Goal: Transaction & Acquisition: Purchase product/service

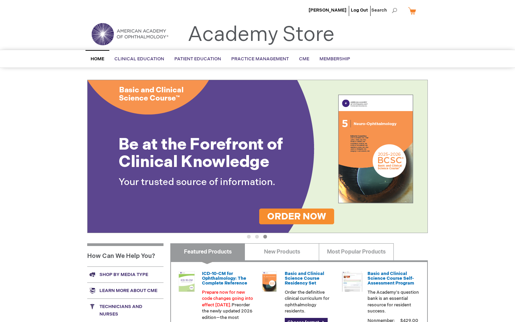
click at [256, 236] on button "2" at bounding box center [257, 237] width 4 height 4
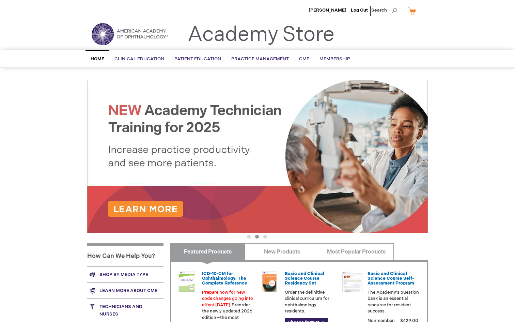
click at [205, 175] on img at bounding box center [257, 156] width 340 height 153
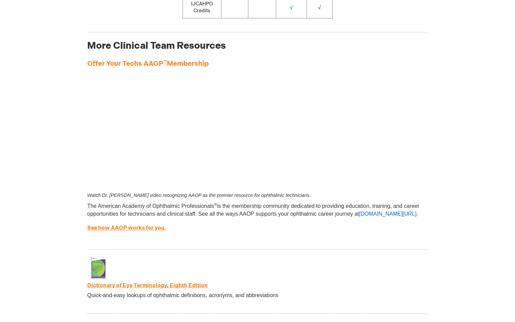
scroll to position [1028, 0]
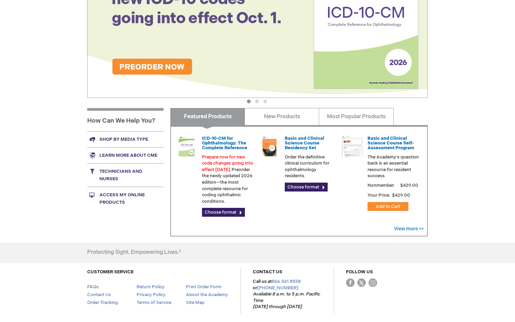
scroll to position [164, 0]
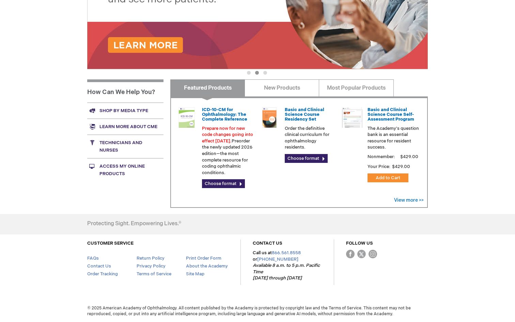
click at [103, 143] on link "Technicians and nurses" at bounding box center [125, 145] width 76 height 23
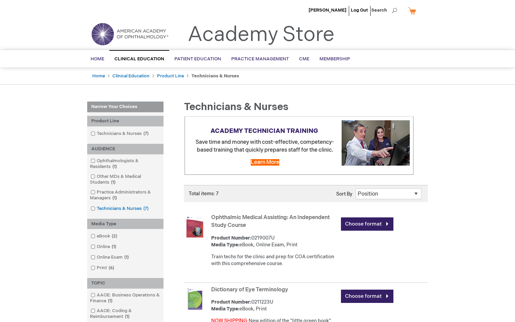
click at [131, 208] on link "Technicians & Nurses 7 items" at bounding box center [120, 208] width 62 height 6
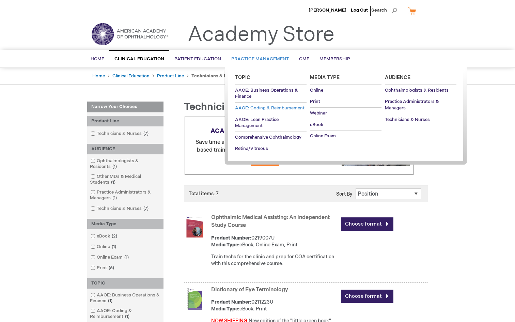
click at [263, 108] on span "AAOE: Coding & Reimbursement" at bounding box center [269, 107] width 69 height 5
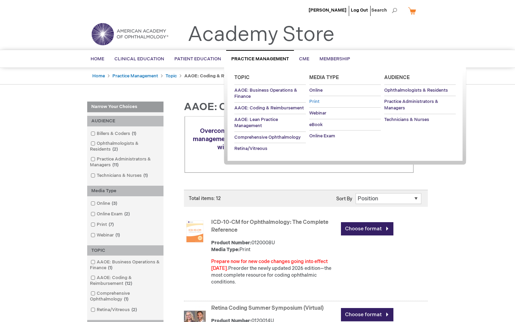
click at [315, 100] on span "Print" at bounding box center [314, 101] width 10 height 5
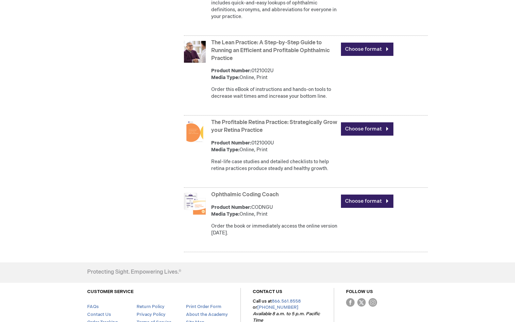
scroll to position [687, 0]
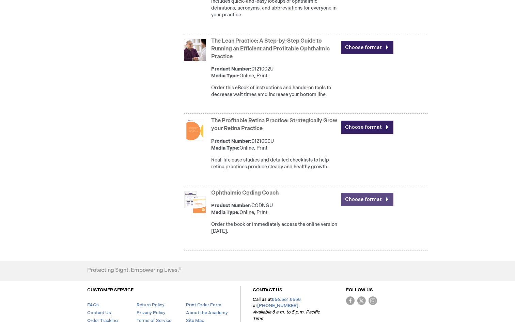
click at [380, 203] on link "Choose format" at bounding box center [367, 199] width 52 height 13
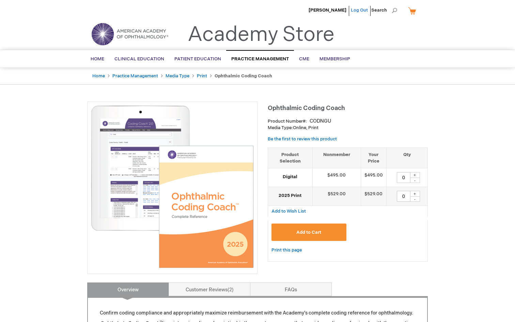
click at [360, 12] on link "Log Out" at bounding box center [359, 9] width 17 height 5
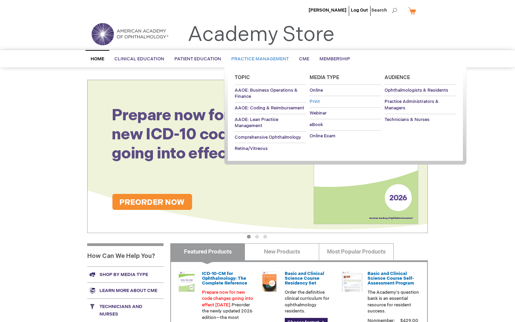
click at [316, 101] on span "Print" at bounding box center [314, 101] width 10 height 5
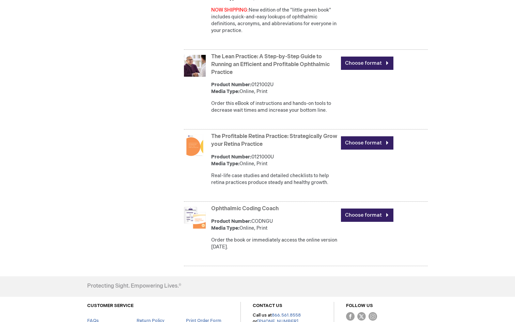
scroll to position [740, 0]
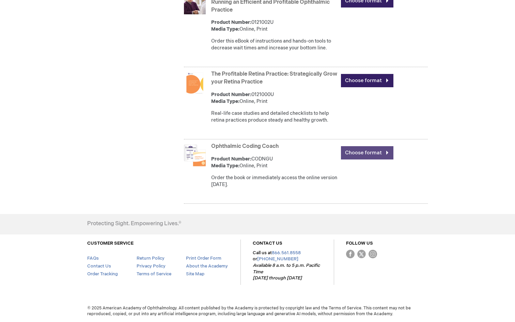
click at [359, 149] on link "Choose format" at bounding box center [367, 152] width 52 height 13
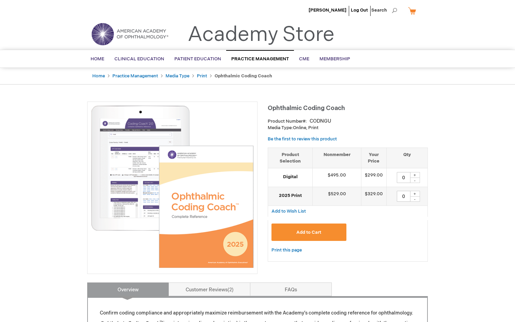
click at [404, 197] on input "0" at bounding box center [404, 196] width 14 height 11
type input "5"
click at [335, 233] on button "Add to Cart" at bounding box center [308, 231] width 75 height 17
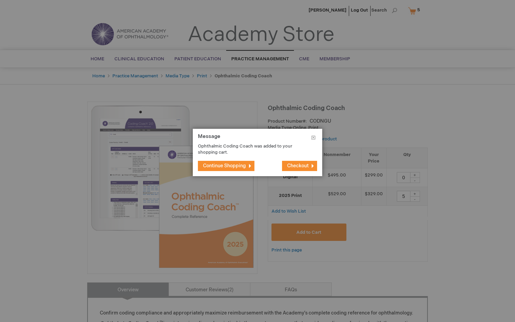
click at [293, 166] on span "Checkout" at bounding box center [297, 166] width 21 height 6
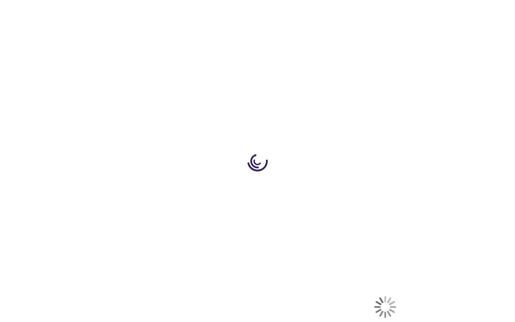
select select "US"
select select "54"
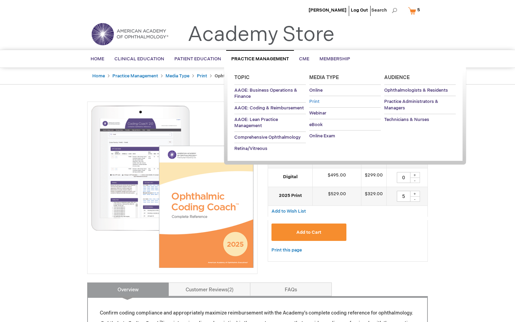
click at [320, 100] on link "Print" at bounding box center [344, 101] width 71 height 11
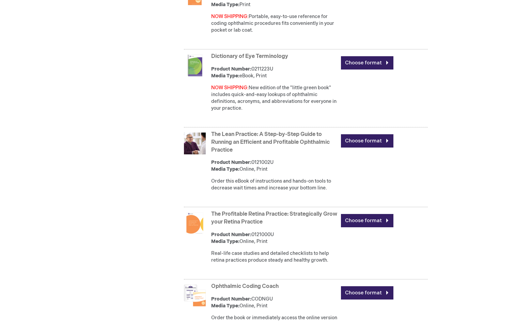
scroll to position [733, 0]
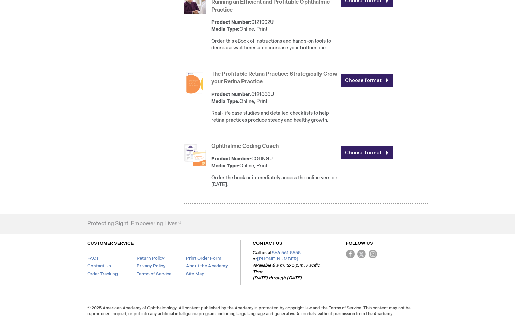
click at [254, 74] on link "The Profitable Retina Practice: Strategically Grow your Retina Practice" at bounding box center [274, 78] width 126 height 14
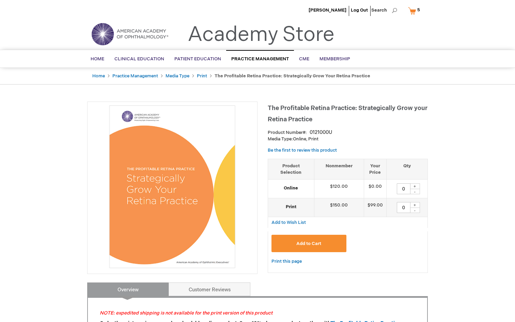
click at [404, 187] on input "0" at bounding box center [404, 188] width 14 height 11
type input "1"
click at [388, 253] on div "Add to Cart" at bounding box center [347, 246] width 152 height 22
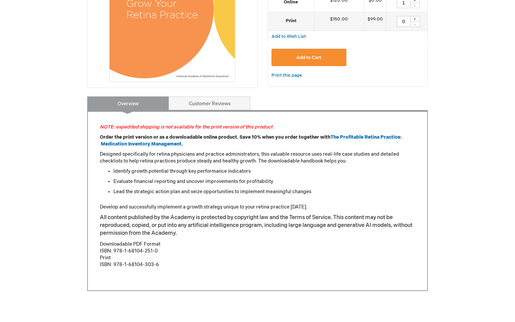
scroll to position [188, 0]
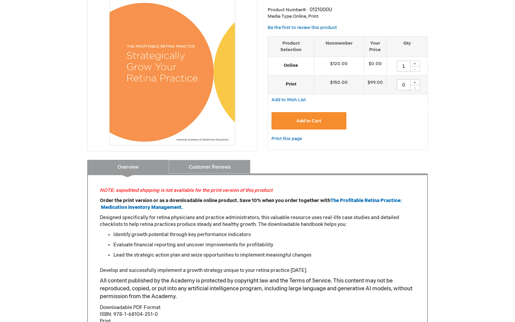
click at [225, 168] on link "Customer Reviews" at bounding box center [209, 167] width 82 height 14
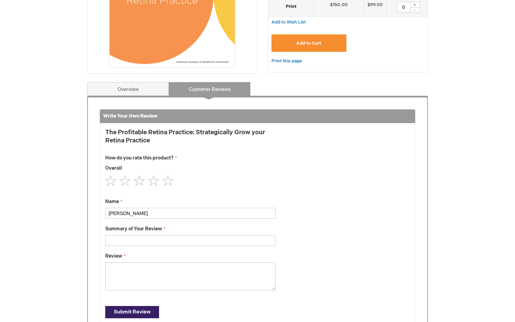
scroll to position [197, 0]
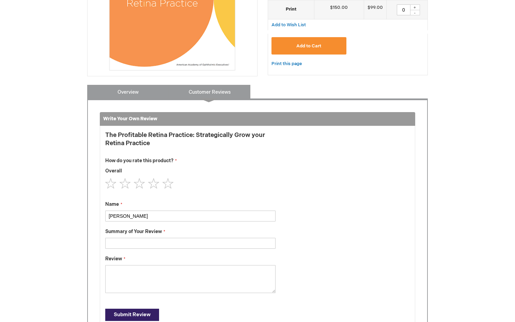
click at [128, 89] on link "Overview" at bounding box center [128, 92] width 82 height 14
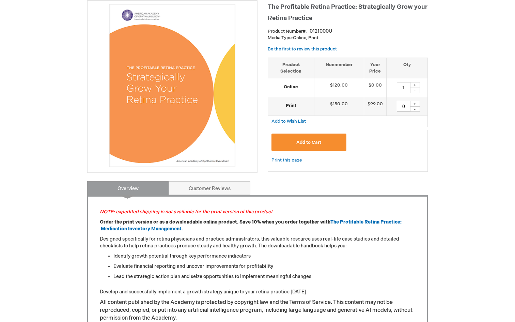
scroll to position [101, 0]
click at [319, 139] on span "Add to Cart" at bounding box center [308, 141] width 25 height 5
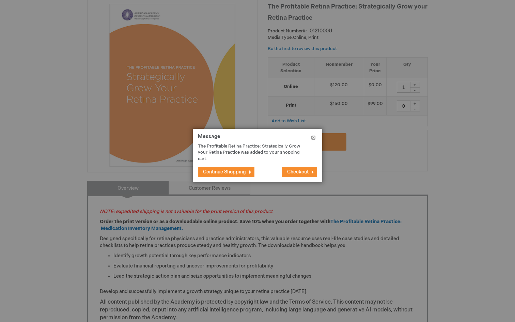
click at [306, 174] on span "Checkout" at bounding box center [297, 172] width 21 height 6
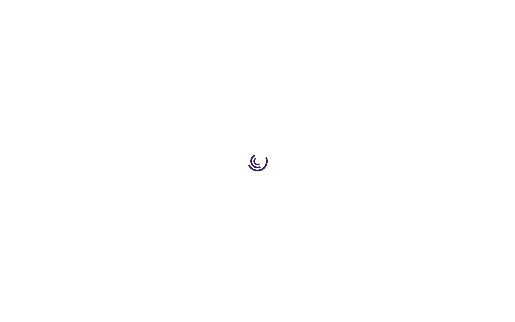
select select "US"
select select "54"
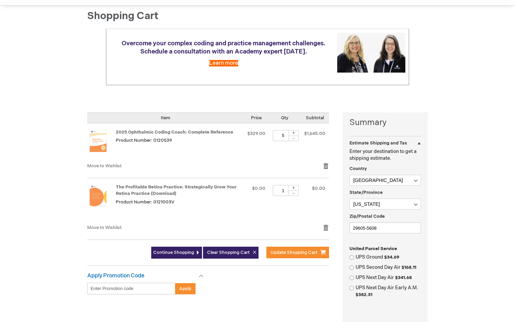
scroll to position [76, 0]
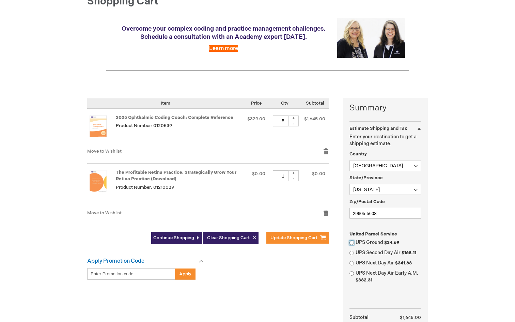
click at [350, 243] on input "UPS Ground $34.69" at bounding box center [351, 242] width 4 height 4
radio input "true"
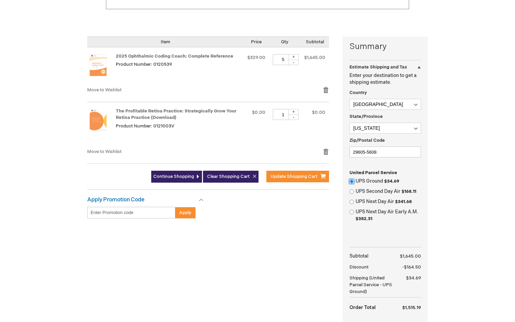
scroll to position [163, 0]
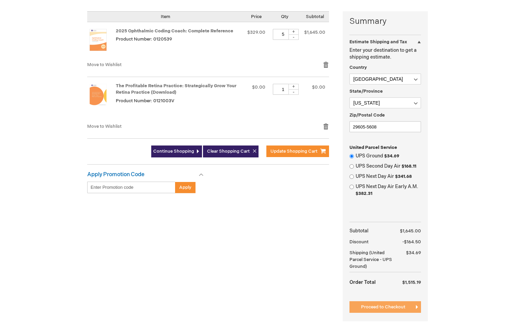
click at [371, 305] on span "Proceed to Checkout" at bounding box center [383, 306] width 44 height 5
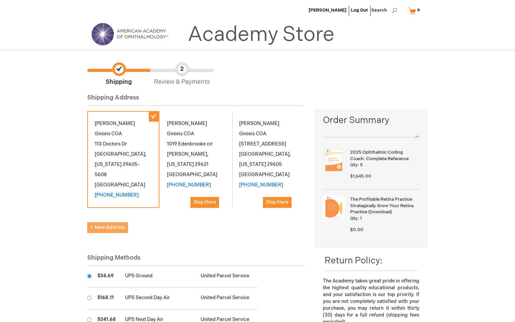
click at [110, 224] on span "New Address" at bounding box center [107, 227] width 35 height 6
select select "US"
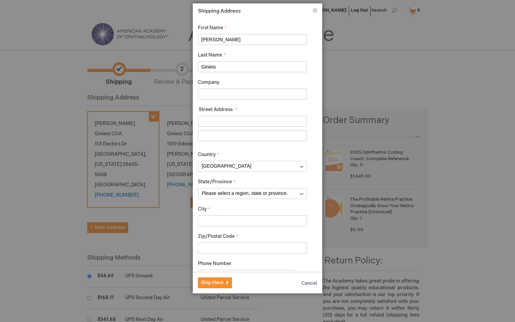
click at [305, 285] on span "Cancel" at bounding box center [309, 283] width 16 height 6
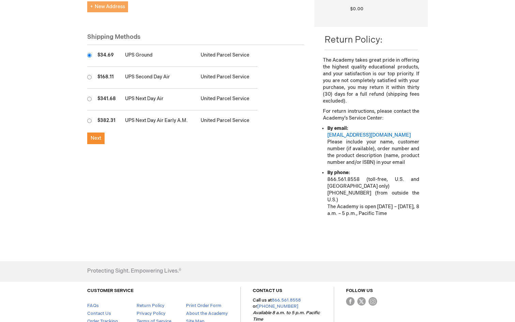
scroll to position [221, 0]
click at [94, 135] on span "Next" at bounding box center [96, 138] width 11 height 6
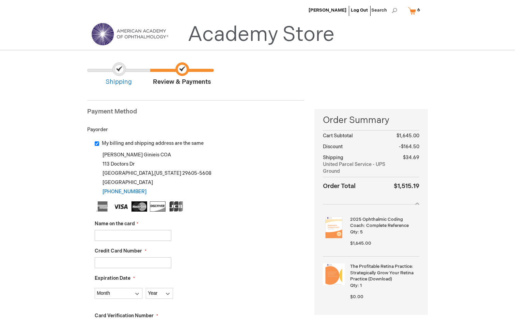
click at [140, 234] on input "Name on the card" at bounding box center [133, 235] width 77 height 11
click at [125, 231] on input "Name on the card" at bounding box center [133, 235] width 77 height 11
click at [151, 235] on input "Name on the card" at bounding box center [133, 235] width 77 height 11
type input "Andy Ginieis"
type input "4240320026991822"
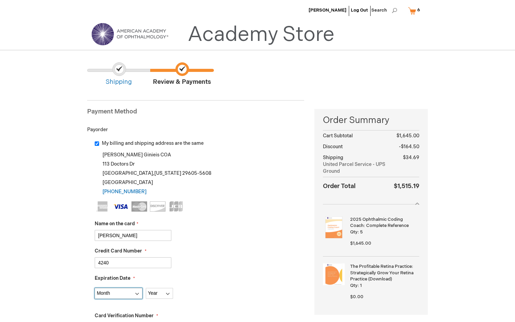
select select "4"
select select "2029"
type input "874"
click at [203, 225] on div "Name on the card Andy Ginieis" at bounding box center [199, 230] width 209 height 20
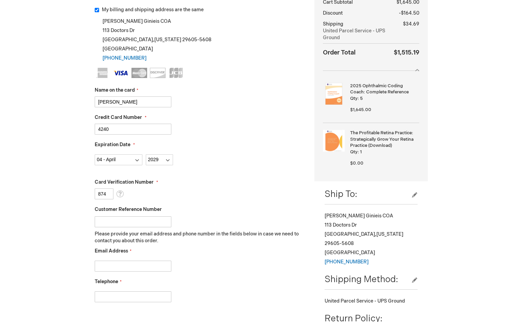
scroll to position [154, 0]
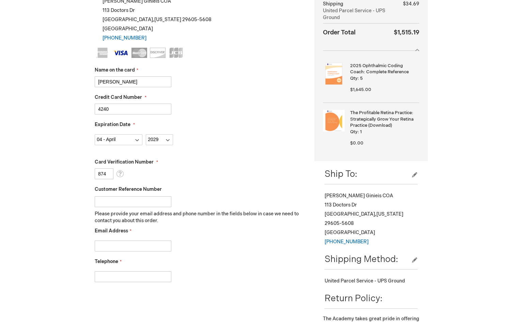
click at [114, 244] on input "Email Address" at bounding box center [133, 245] width 77 height 11
type input "sginieis@gmail.com"
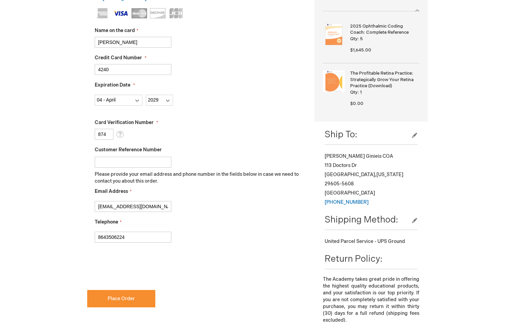
scroll to position [193, 0]
type input "8643506224"
checkbox input "true"
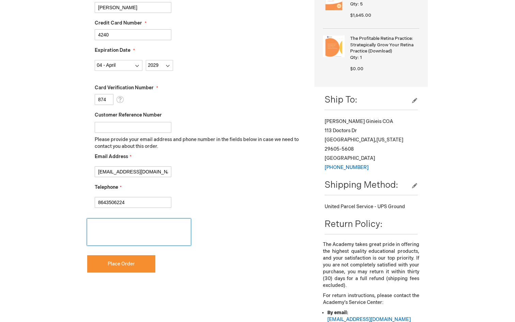
scroll to position [235, 0]
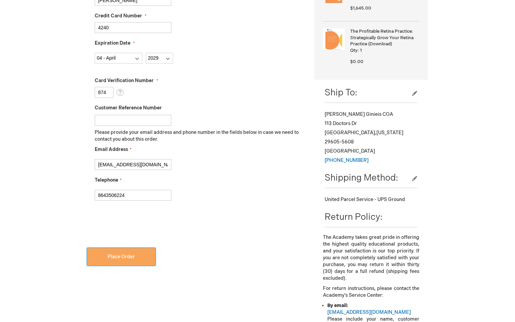
click at [126, 259] on button "Place Order" at bounding box center [121, 256] width 68 height 17
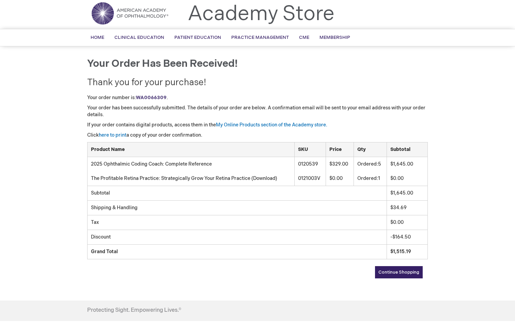
scroll to position [51, 0]
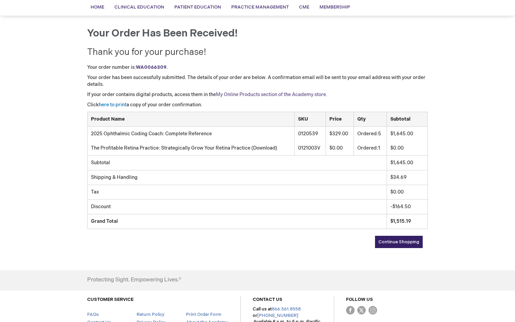
click at [273, 96] on link "My Online Products section of the Academy store." at bounding box center [271, 95] width 111 height 6
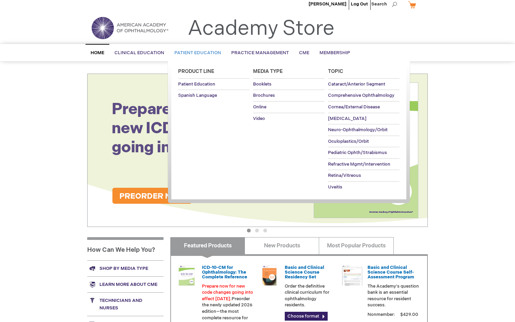
scroll to position [6, 0]
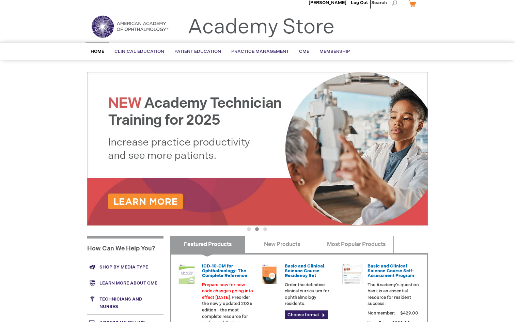
scroll to position [0, 0]
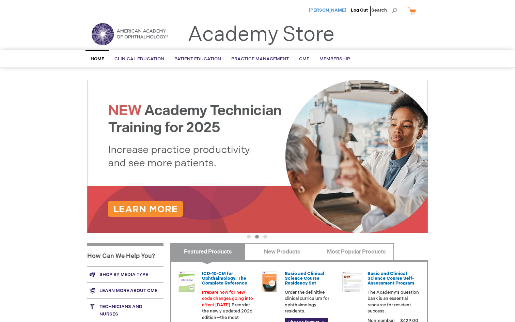
click at [338, 9] on span "[PERSON_NAME]" at bounding box center [327, 9] width 38 height 5
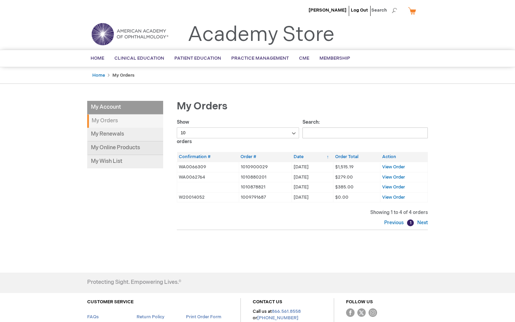
click at [118, 153] on link "My Online Products" at bounding box center [125, 148] width 76 height 14
click at [394, 166] on span "View Order" at bounding box center [393, 166] width 23 height 5
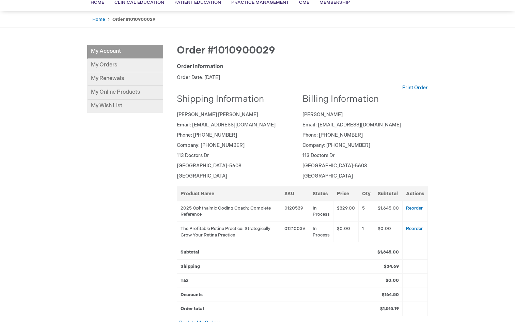
scroll to position [51, 0]
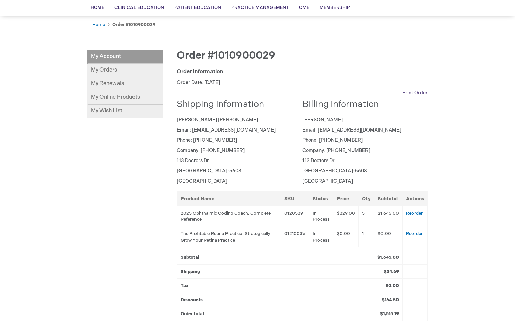
click at [415, 94] on link "Print Order" at bounding box center [415, 93] width 26 height 7
click at [114, 94] on link "My Online Products" at bounding box center [125, 98] width 76 height 14
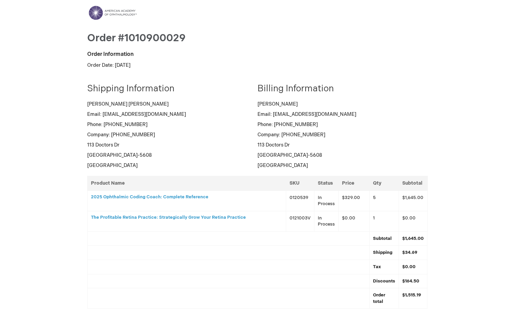
scroll to position [0, 0]
